Goal: Task Accomplishment & Management: Complete application form

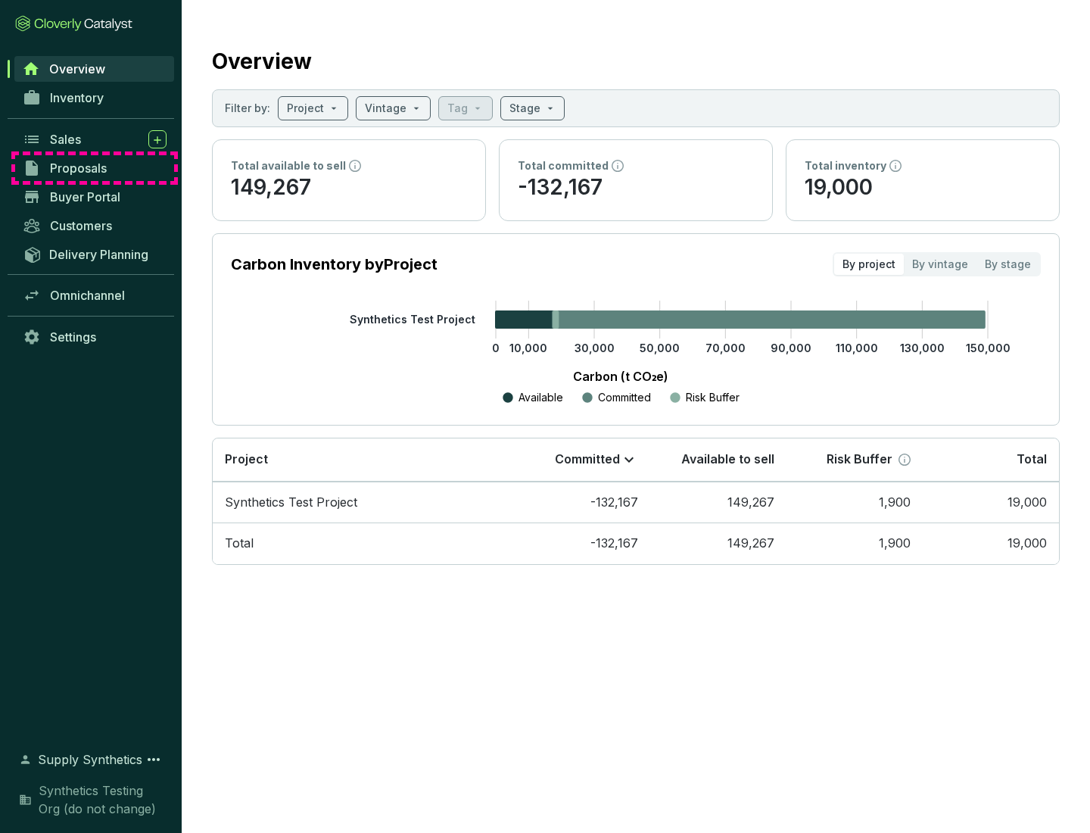
click at [95, 168] on span "Proposals" at bounding box center [78, 167] width 57 height 15
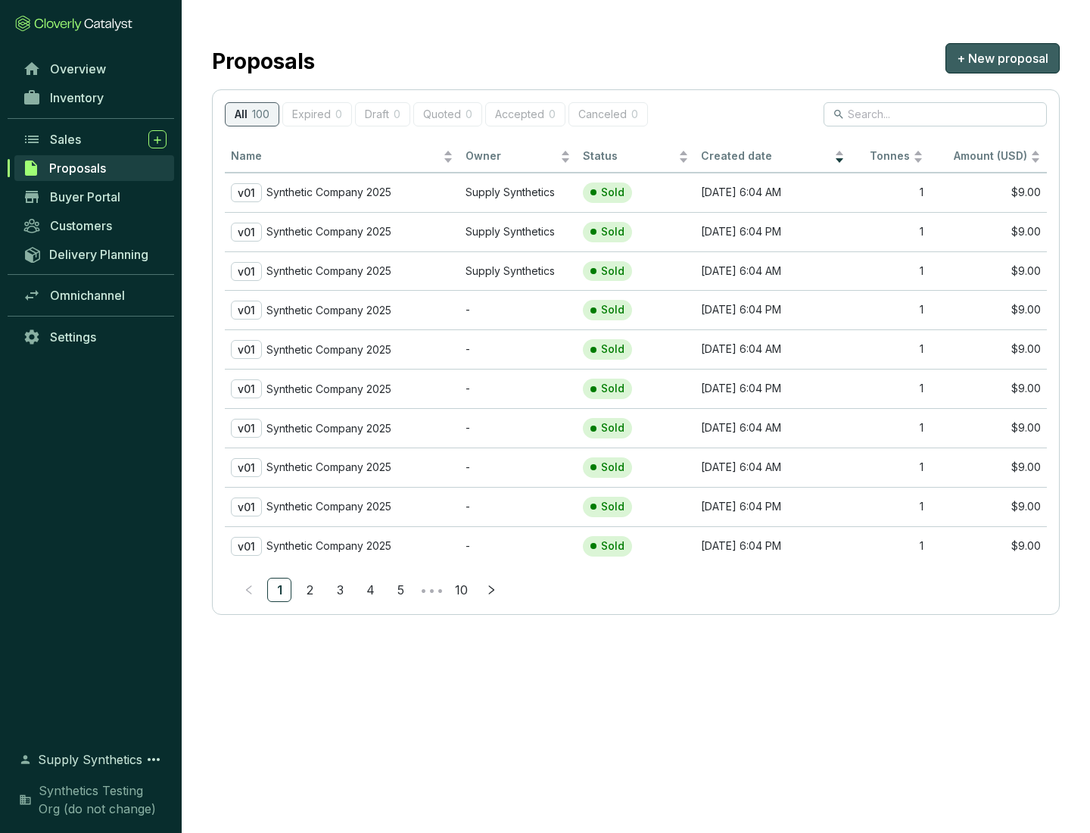
click at [1002, 58] on span "+ New proposal" at bounding box center [1003, 58] width 92 height 18
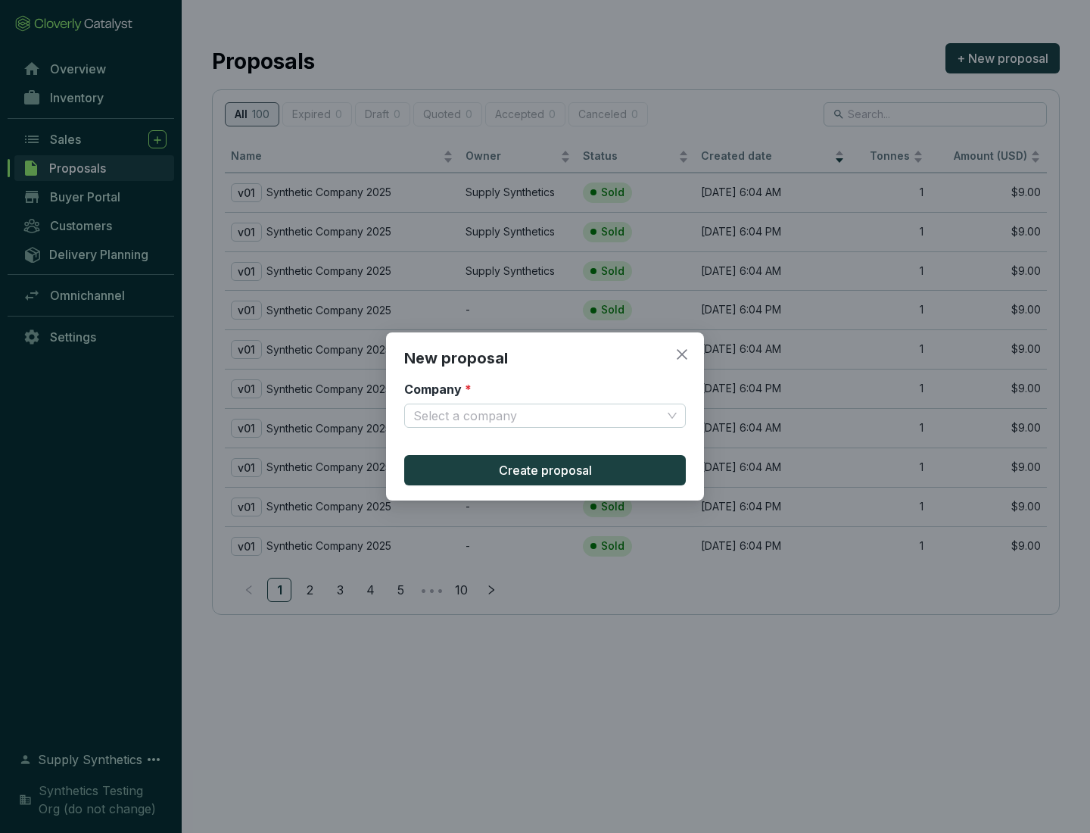
click at [537, 416] on input "Company *" at bounding box center [537, 415] width 248 height 23
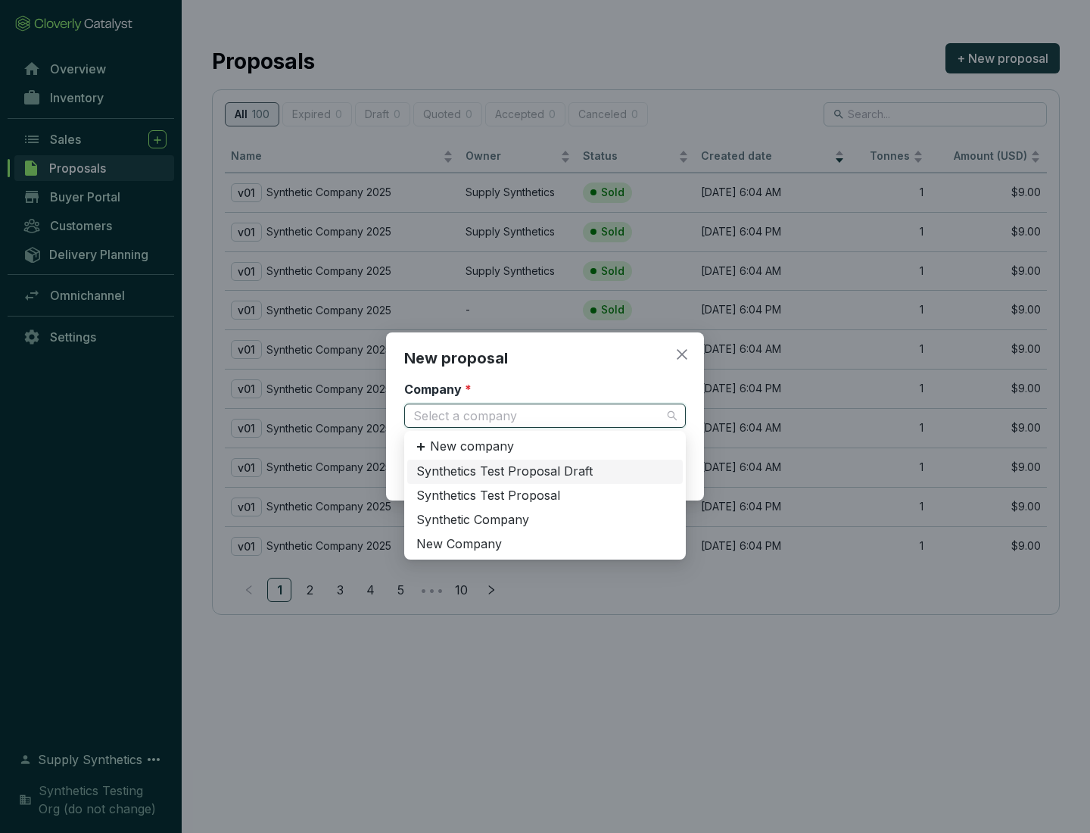
click at [545, 519] on div "Synthetic Company" at bounding box center [544, 520] width 257 height 17
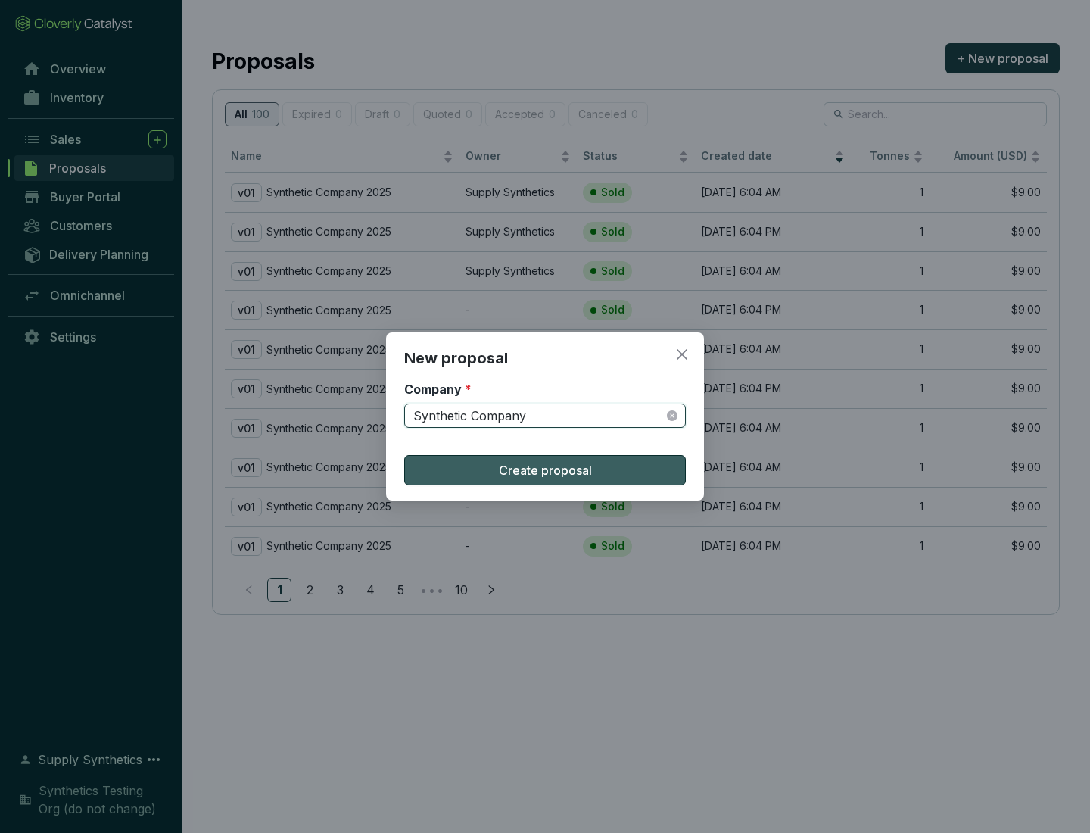
click at [545, 470] on span "Create proposal" at bounding box center [545, 470] width 93 height 18
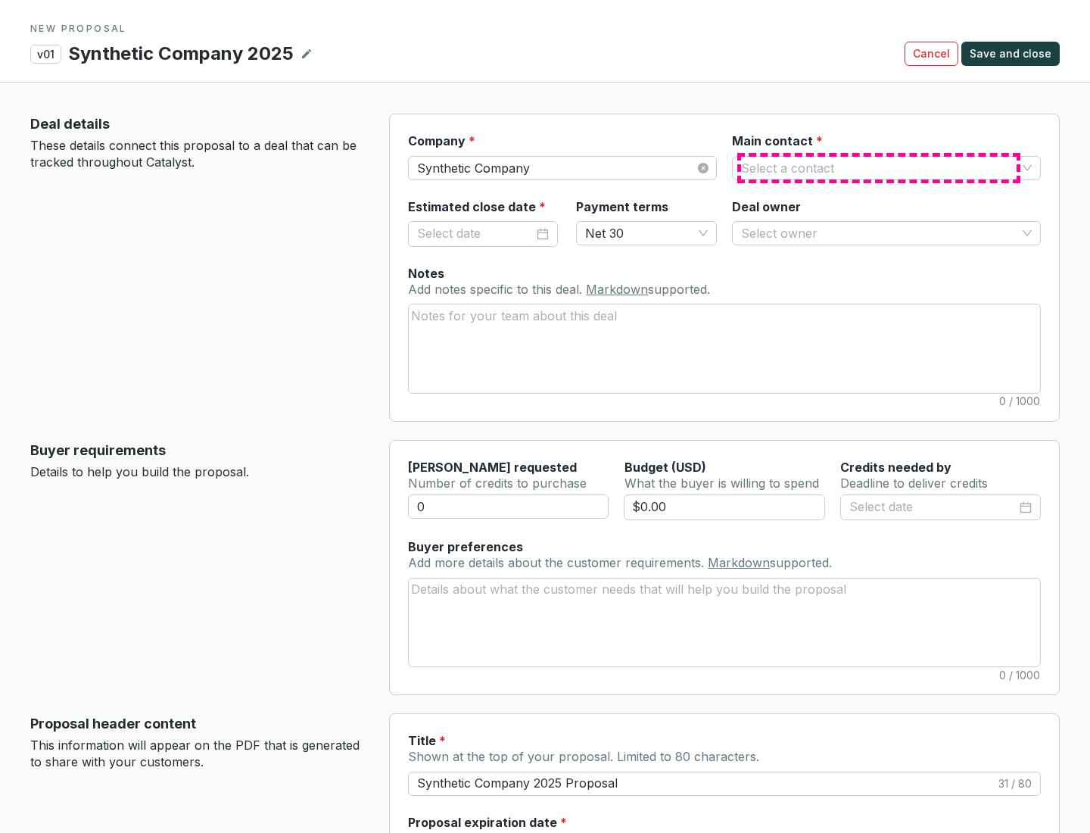
click at [879, 167] on input "Main contact *" at bounding box center [879, 168] width 276 height 23
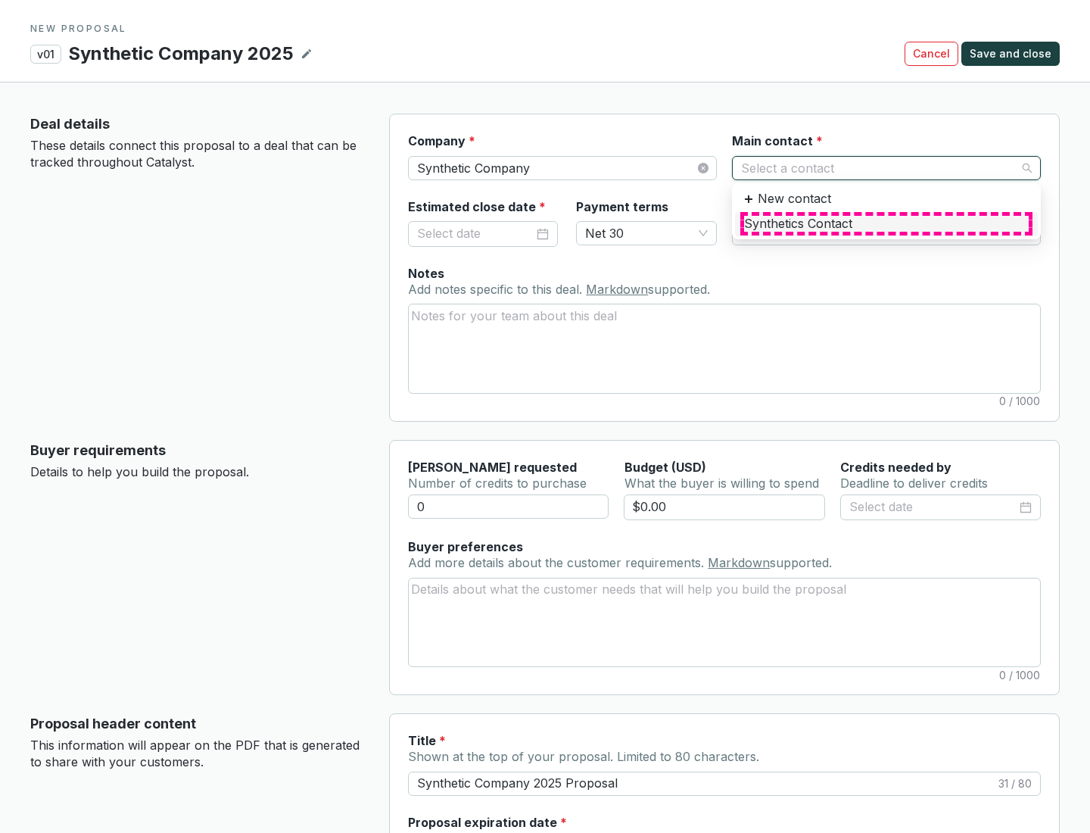
click at [886, 223] on div "Synthetics Contact" at bounding box center [886, 224] width 285 height 17
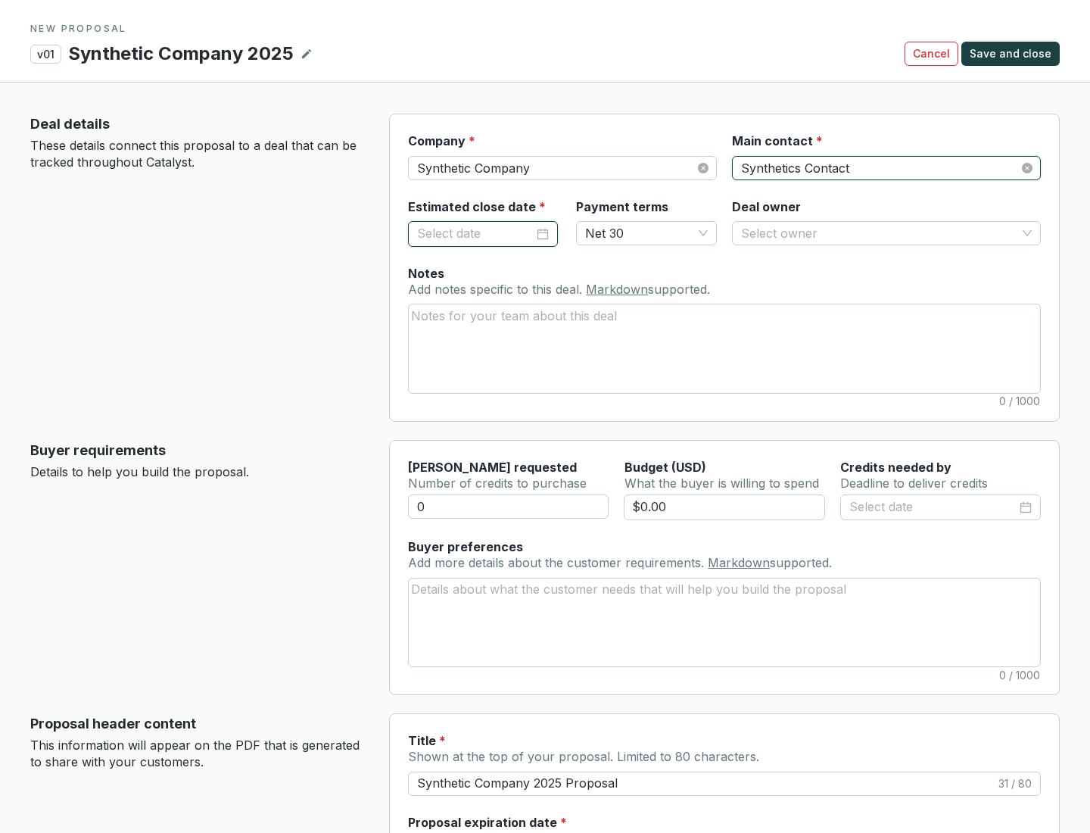
click at [475, 233] on input "Estimated close date *" at bounding box center [475, 234] width 117 height 20
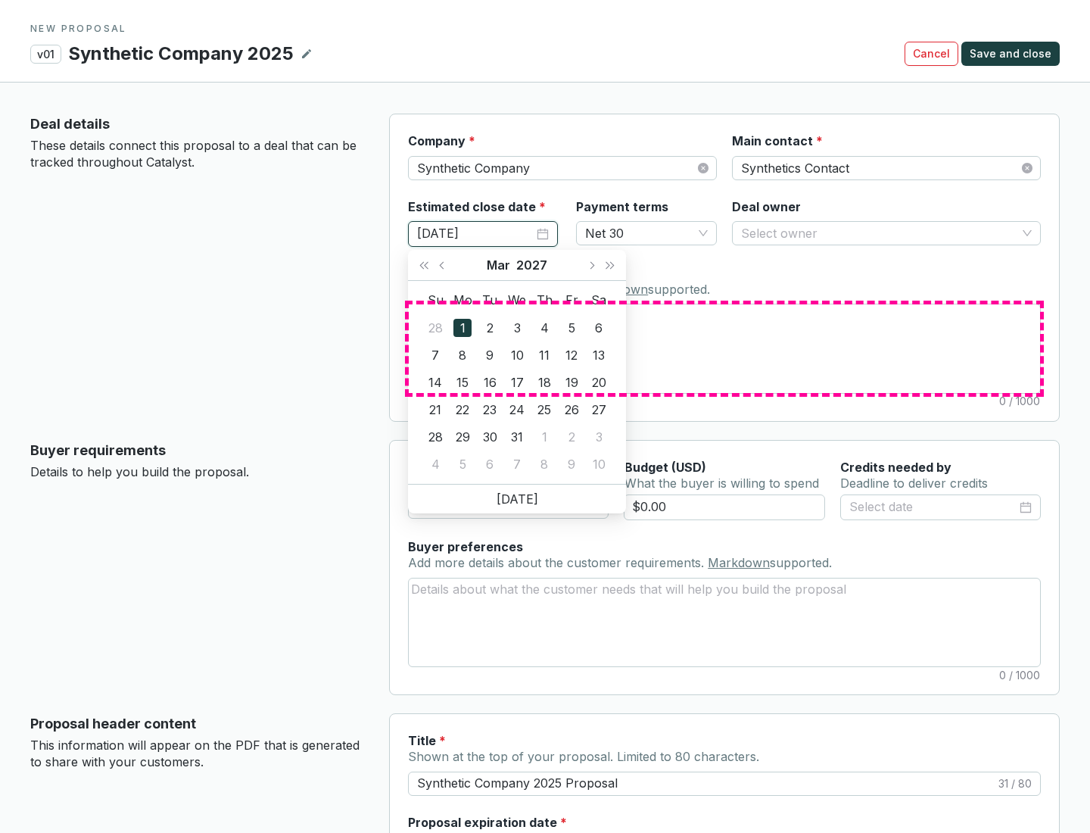
type input "[DATE]"
click at [724, 348] on textarea "Notes Add notes specific to this deal. Markdown supported." at bounding box center [724, 348] width 631 height 88
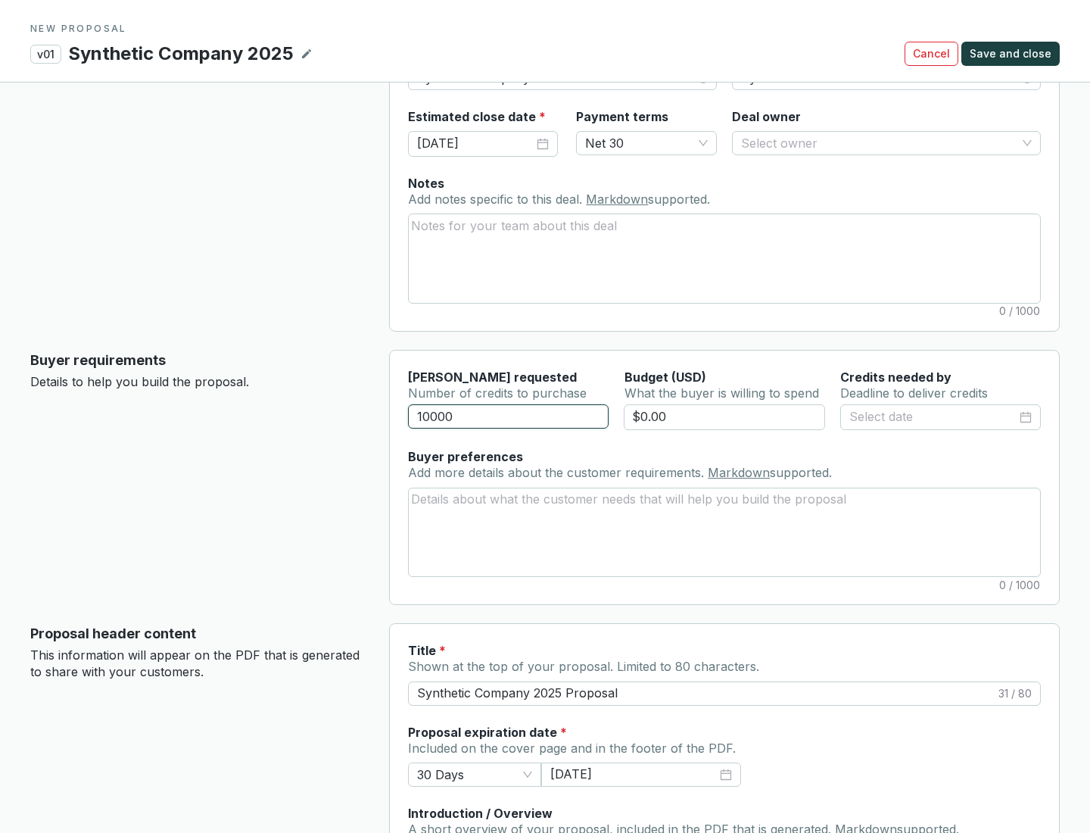
scroll to position [91, 0]
type input "10000"
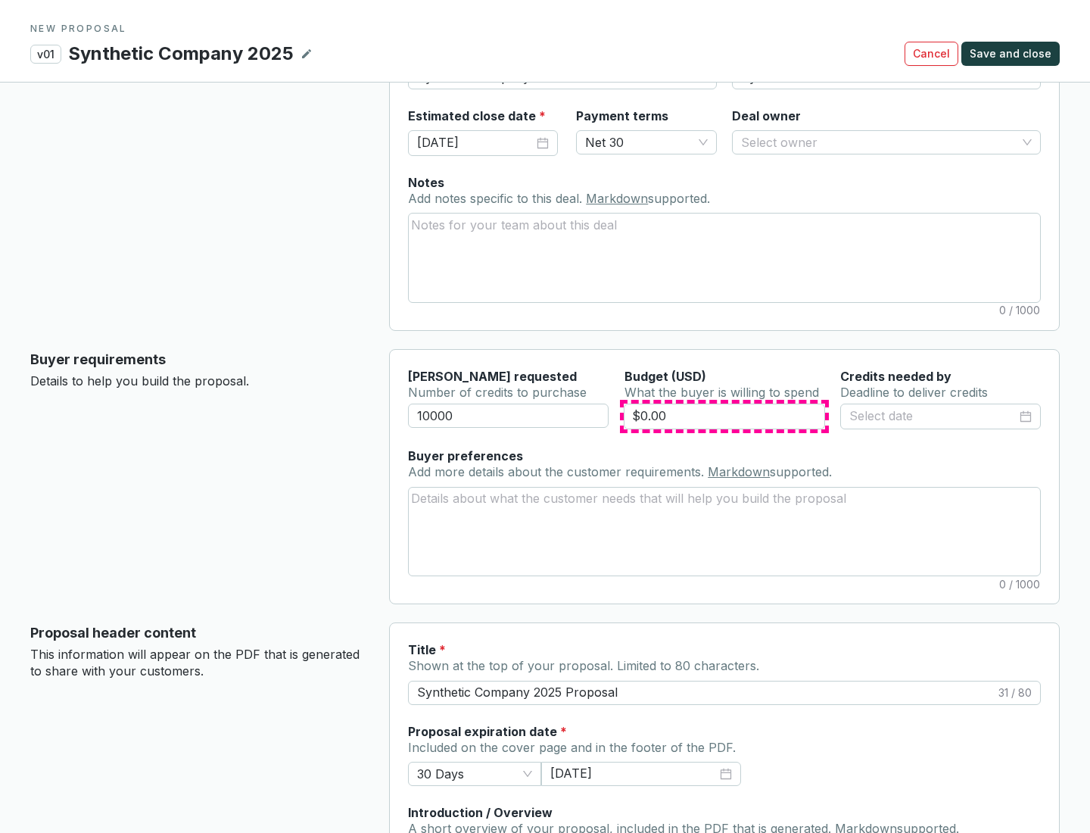
type input "$0.00"
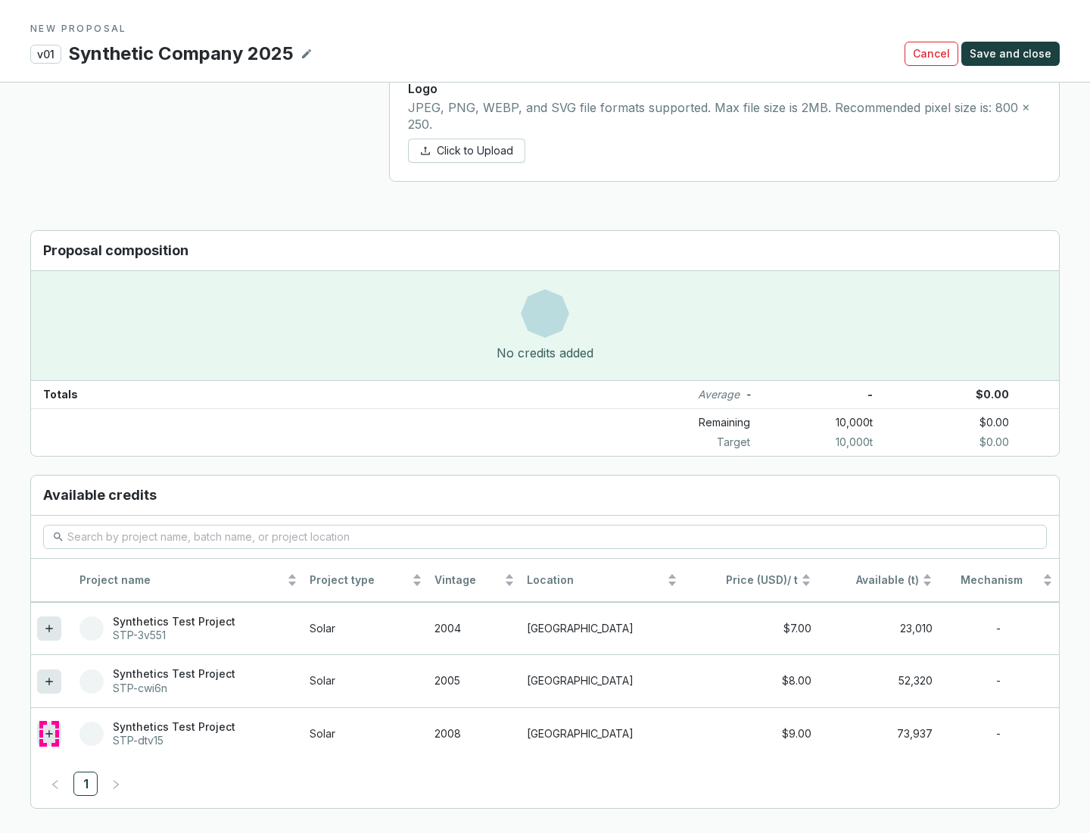
click at [49, 733] on icon at bounding box center [48, 733] width 7 height 7
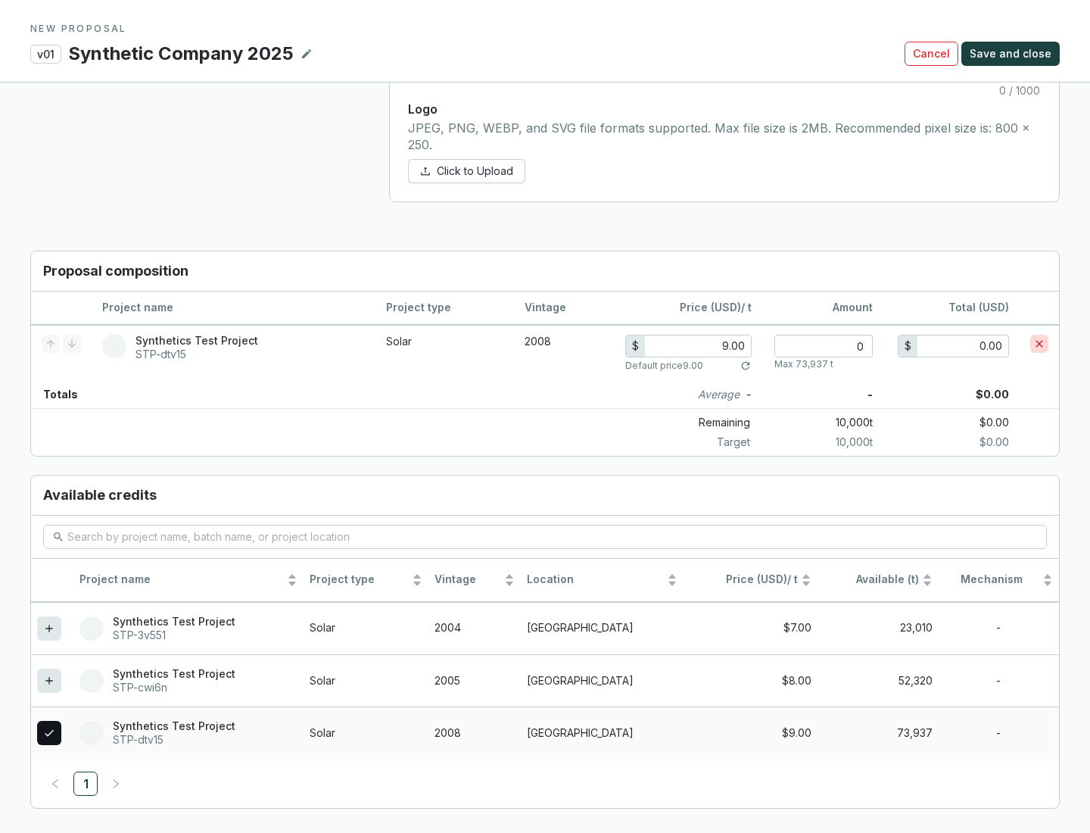
scroll to position [870, 0]
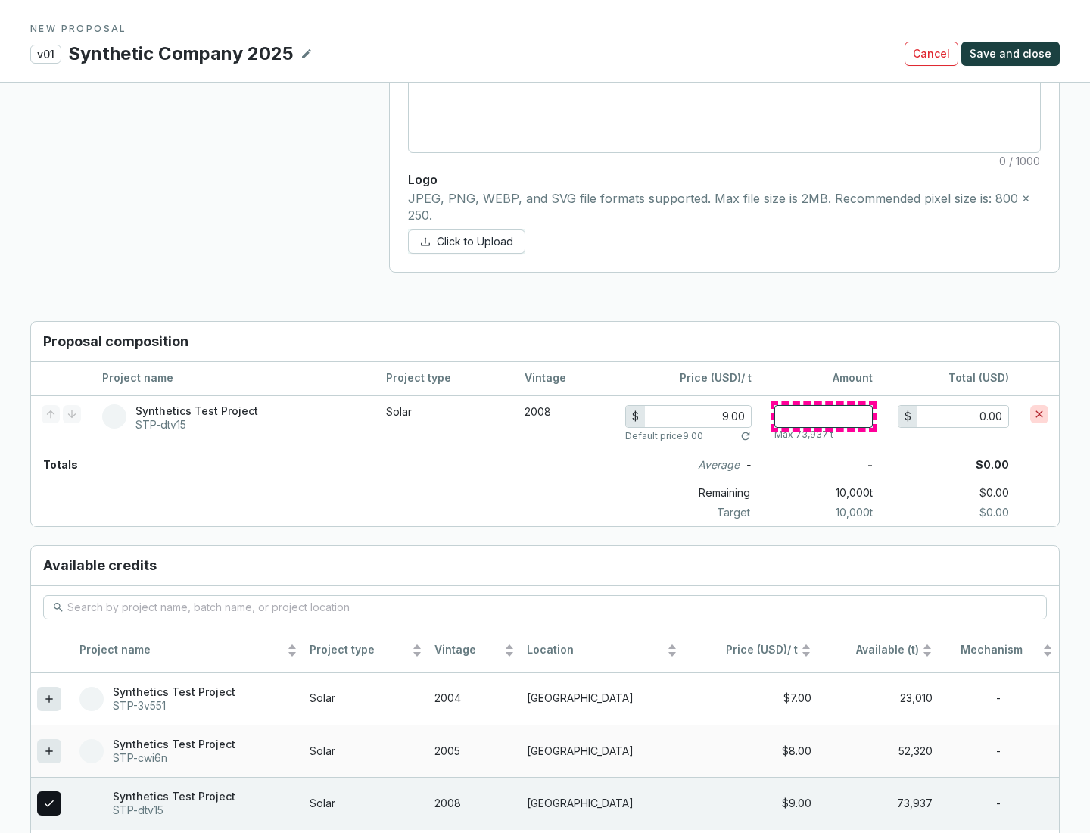
type input "1"
type input "9.00"
type input "1"
click at [1013, 54] on span "Save and close" at bounding box center [1011, 53] width 82 height 15
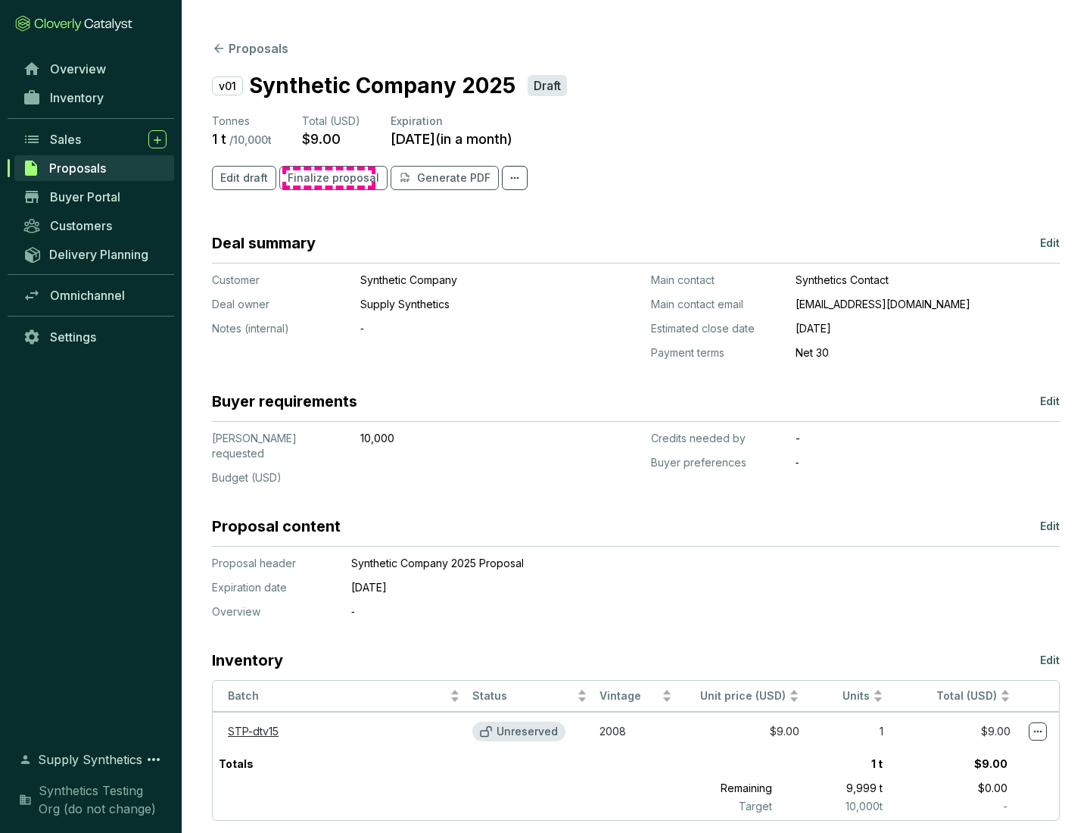
click at [329, 178] on span "Finalize proposal" at bounding box center [334, 177] width 92 height 15
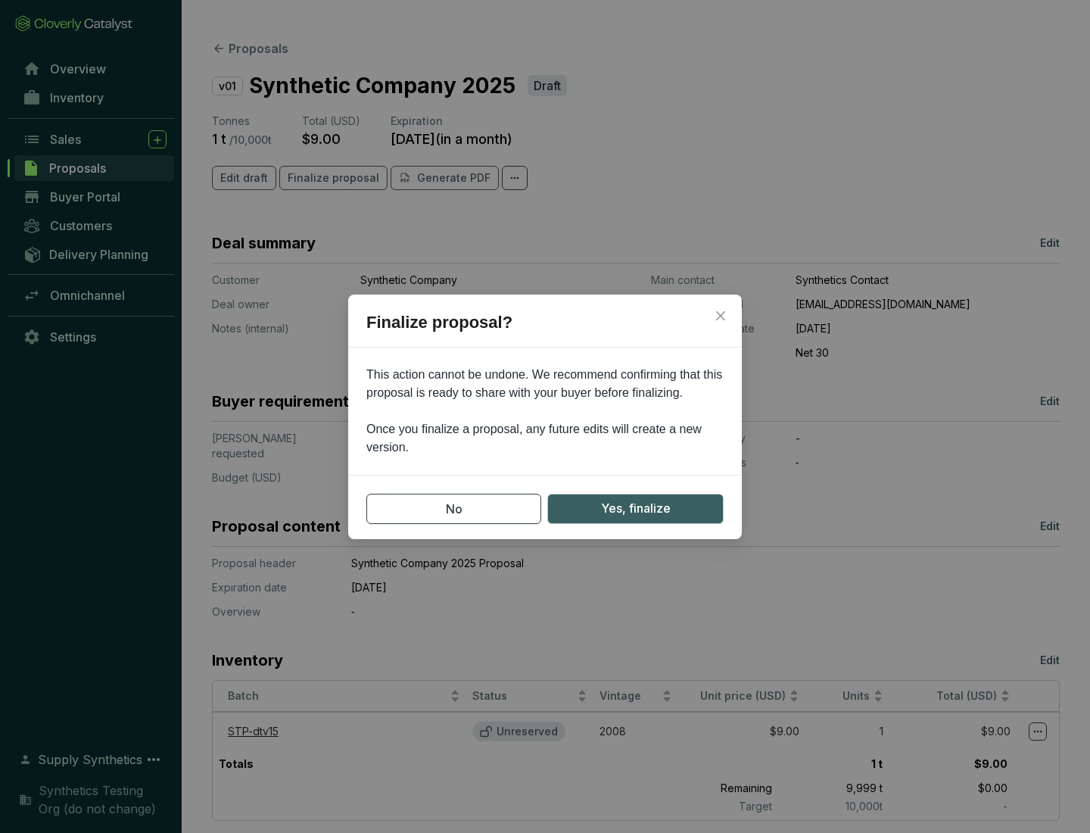
click at [635, 508] on span "Yes, finalize" at bounding box center [636, 508] width 70 height 19
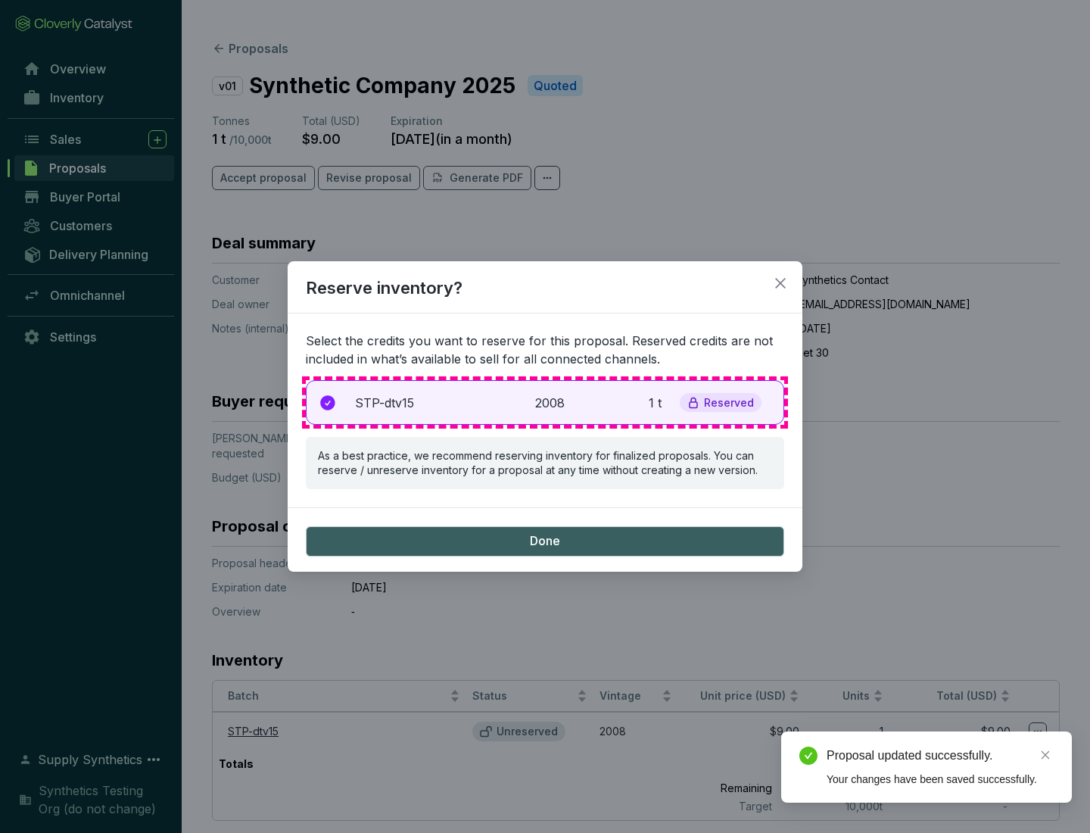
click at [545, 402] on p "2008" at bounding box center [551, 403] width 33 height 18
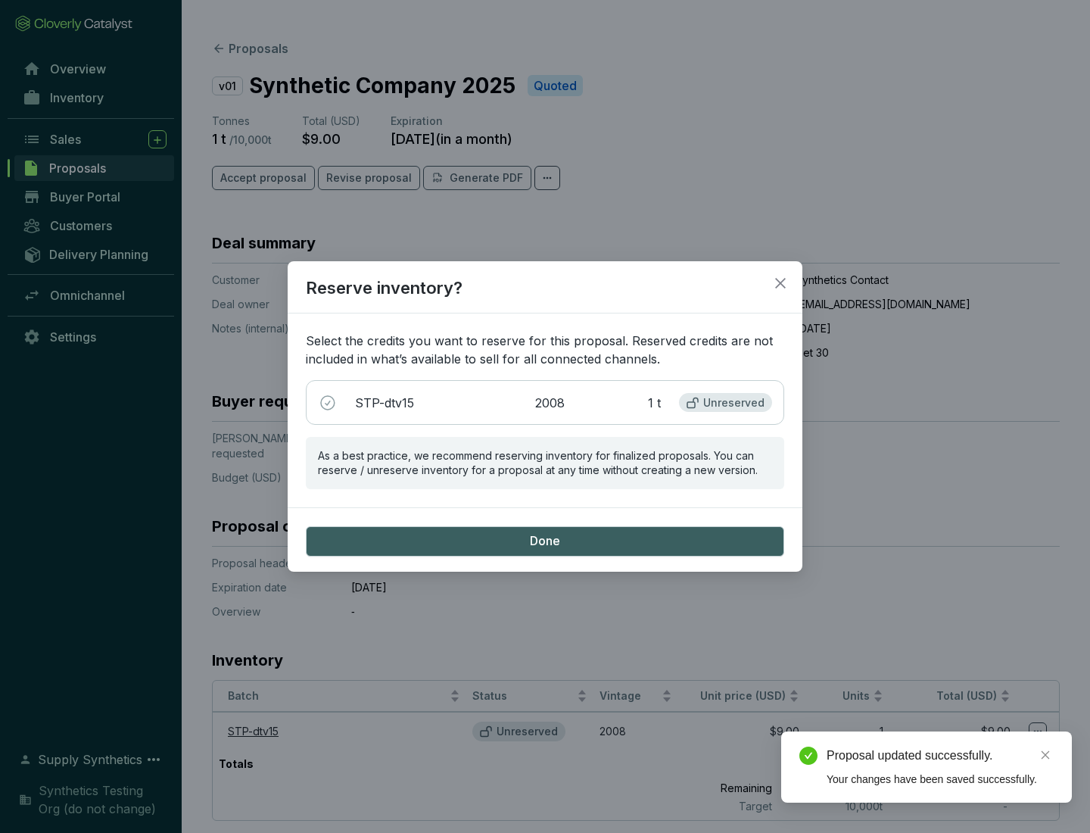
click at [545, 540] on span "Done" at bounding box center [545, 541] width 30 height 17
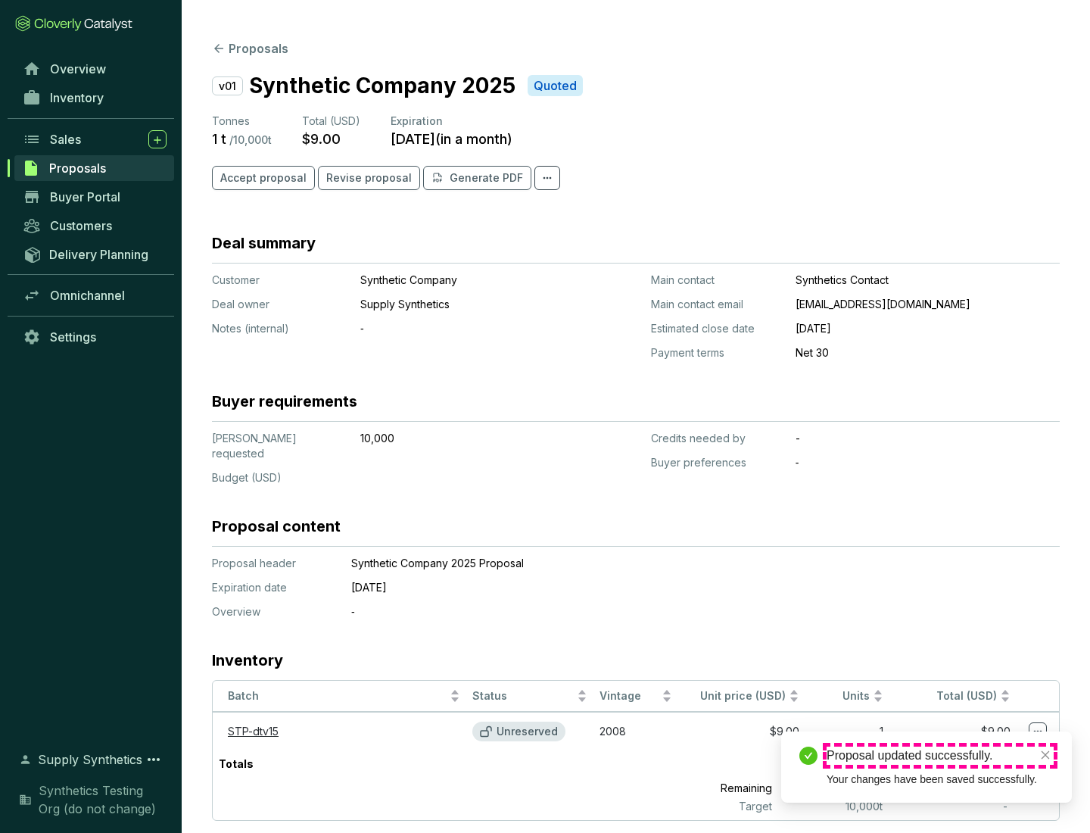
click at [940, 755] on div "Proposal updated successfully." at bounding box center [940, 755] width 227 height 18
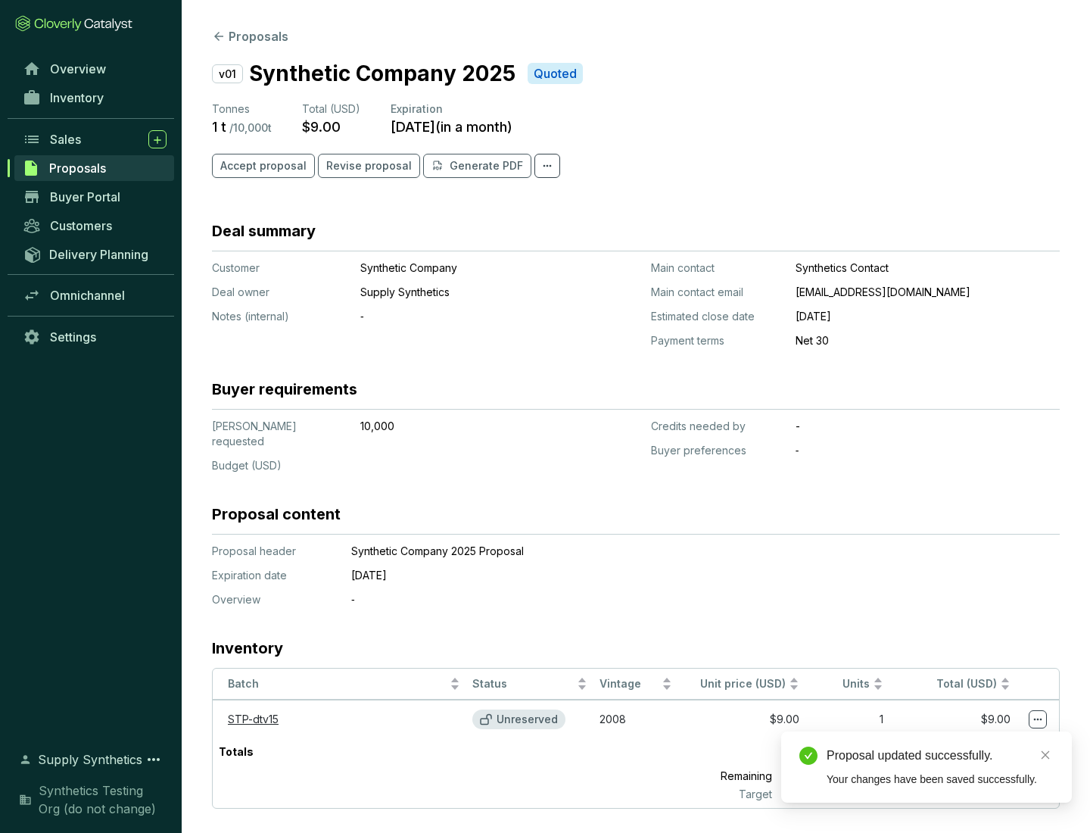
click at [1038, 718] on icon at bounding box center [1038, 719] width 8 height 2
click at [992, 738] on div "Proposal updated successfully. Your changes have been saved successfully." at bounding box center [926, 766] width 291 height 71
click at [940, 755] on div "Proposal updated successfully." at bounding box center [940, 755] width 227 height 18
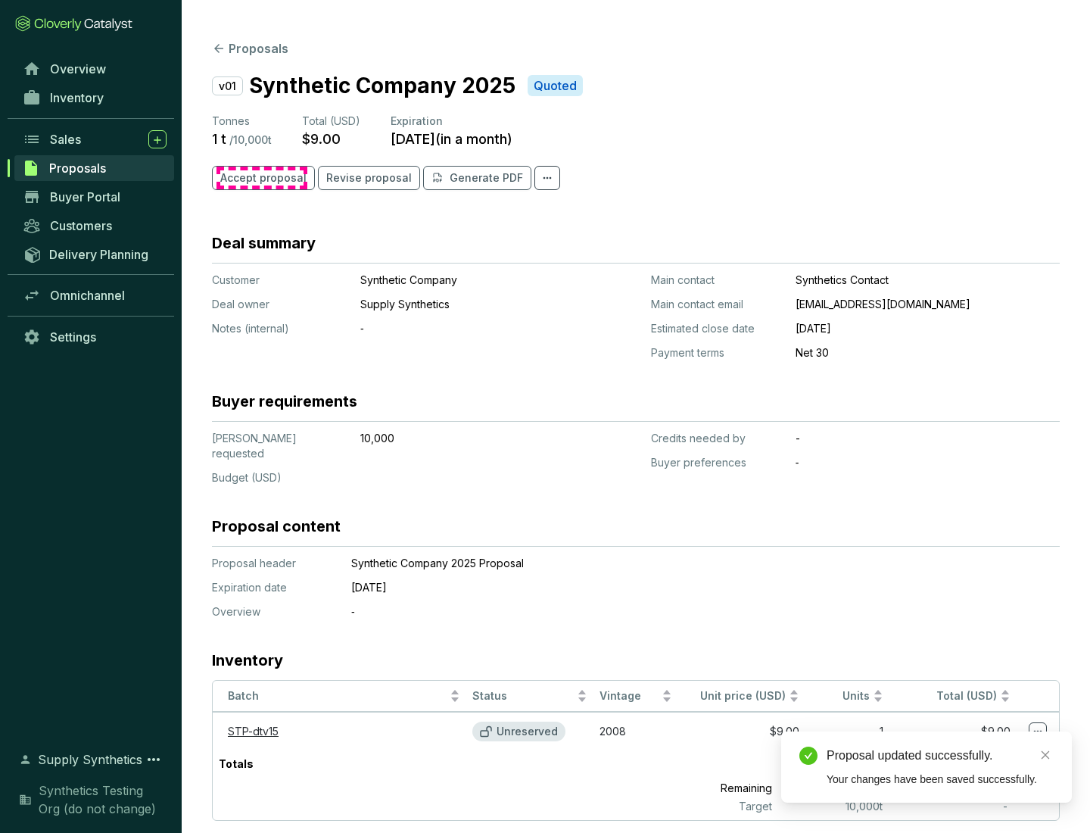
click at [261, 178] on span "Accept proposal" at bounding box center [263, 177] width 86 height 15
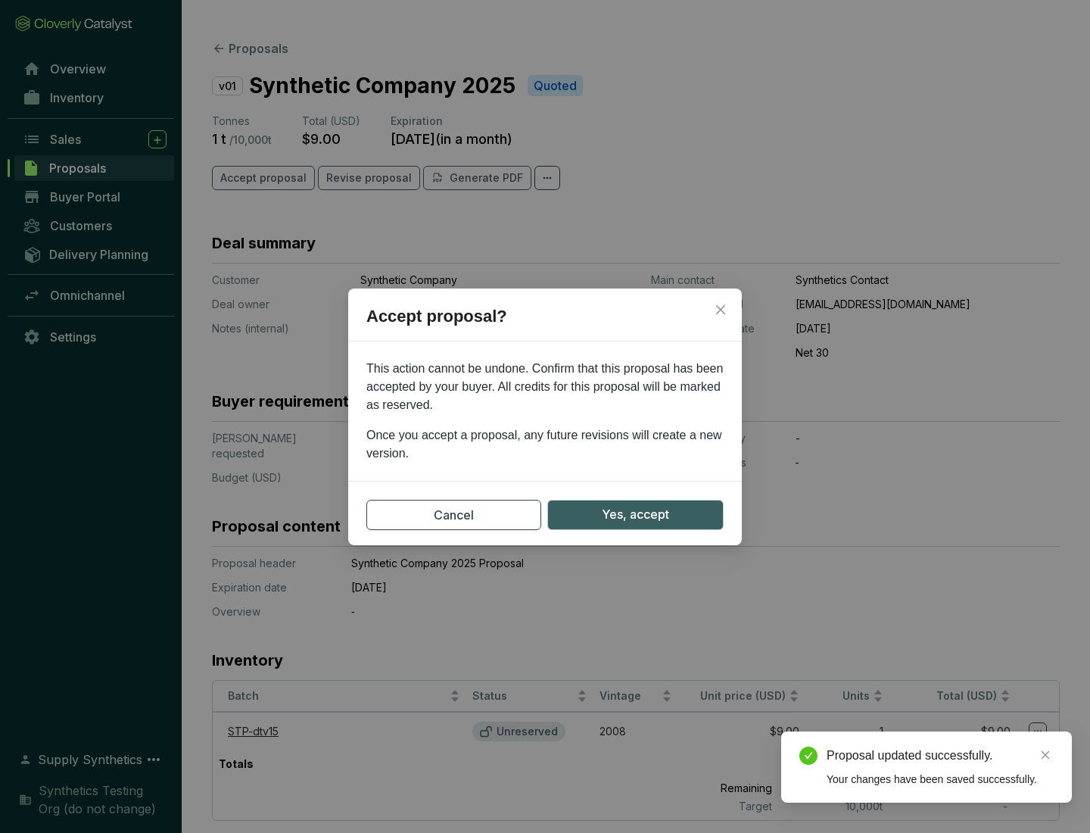
click at [635, 514] on span "Yes, accept" at bounding box center [635, 514] width 67 height 19
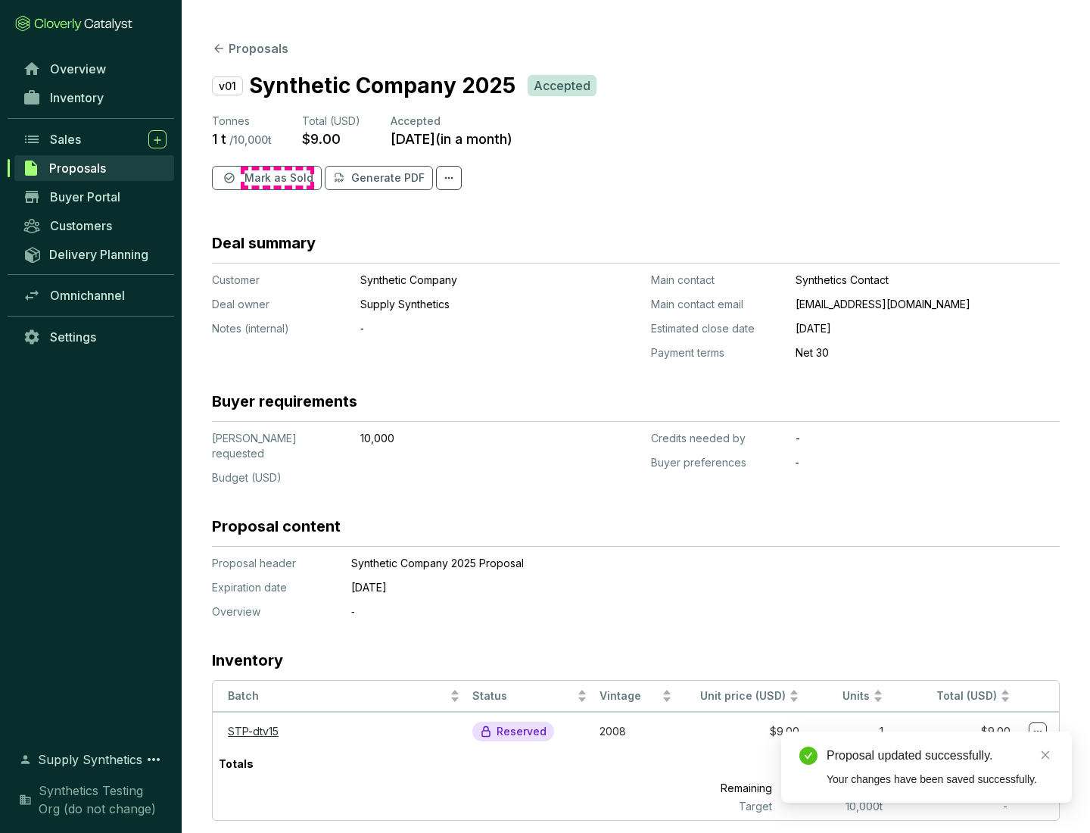
click at [277, 178] on span "Mark as Sold" at bounding box center [278, 177] width 69 height 15
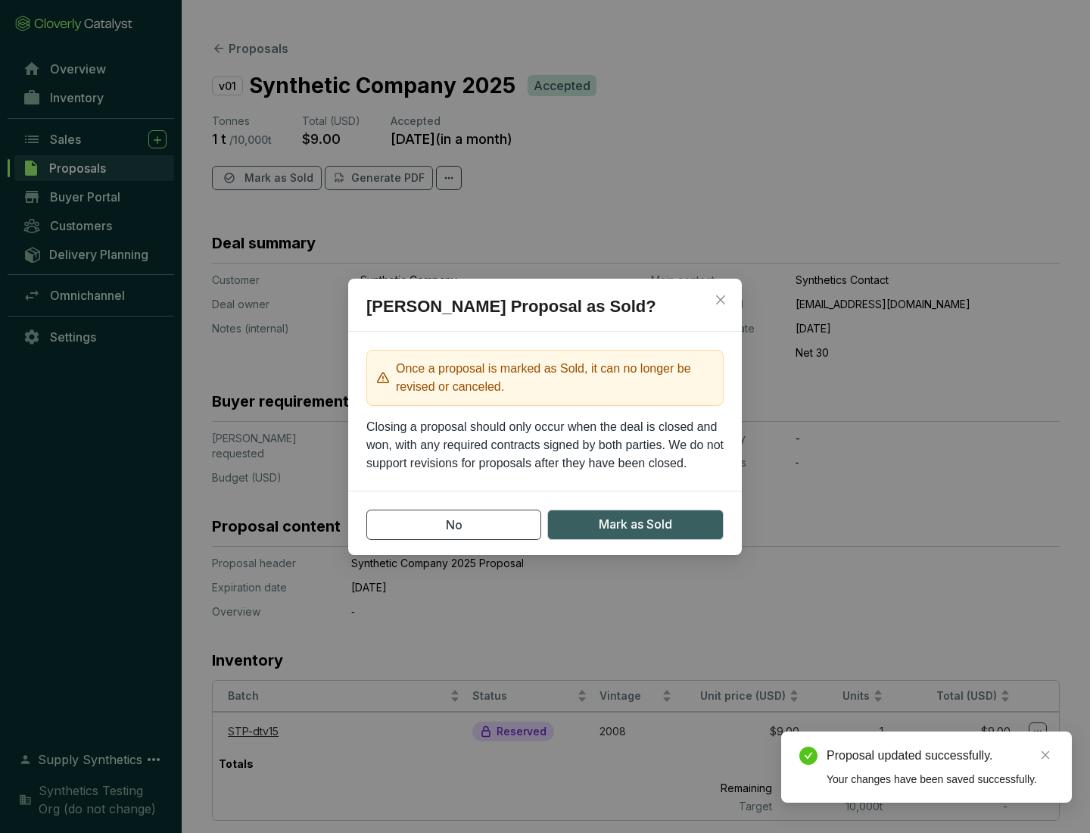
click at [635, 524] on span "Mark as Sold" at bounding box center [635, 524] width 73 height 19
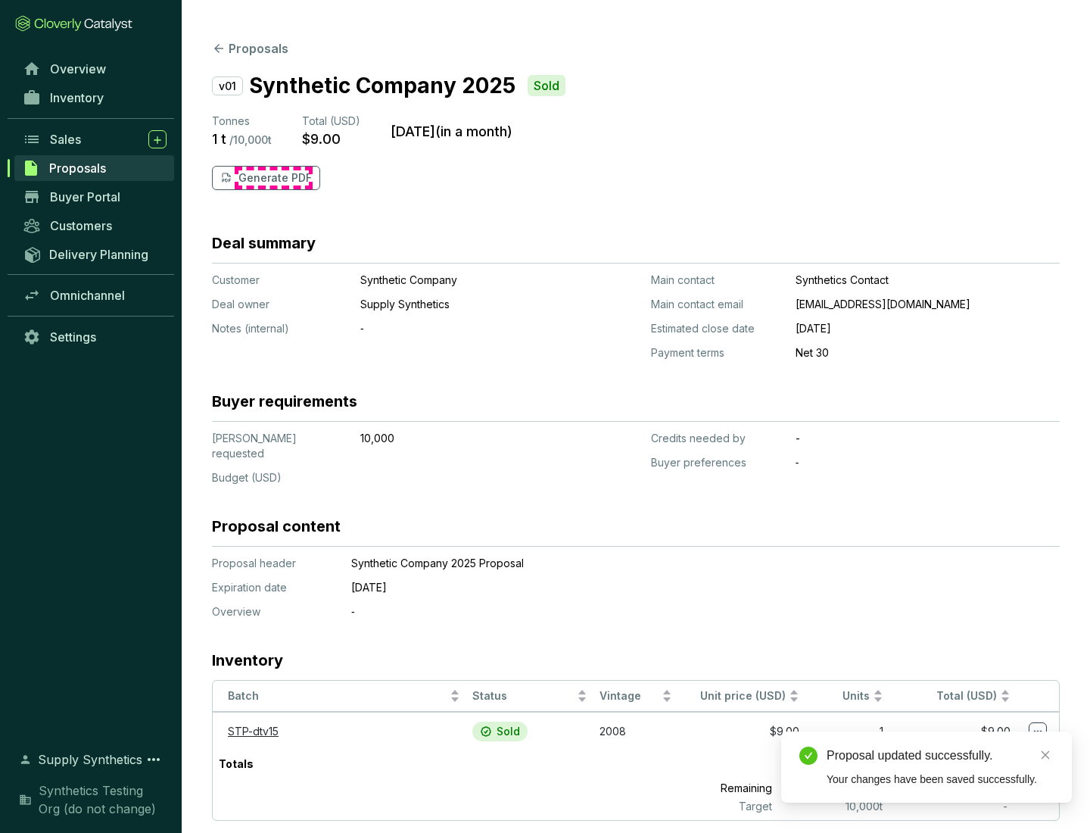
click at [273, 178] on p "Generate PDF" at bounding box center [274, 177] width 73 height 15
click at [940, 739] on div "Download Complete" at bounding box center [940, 739] width 227 height 18
